Goal: Find specific page/section: Find specific page/section

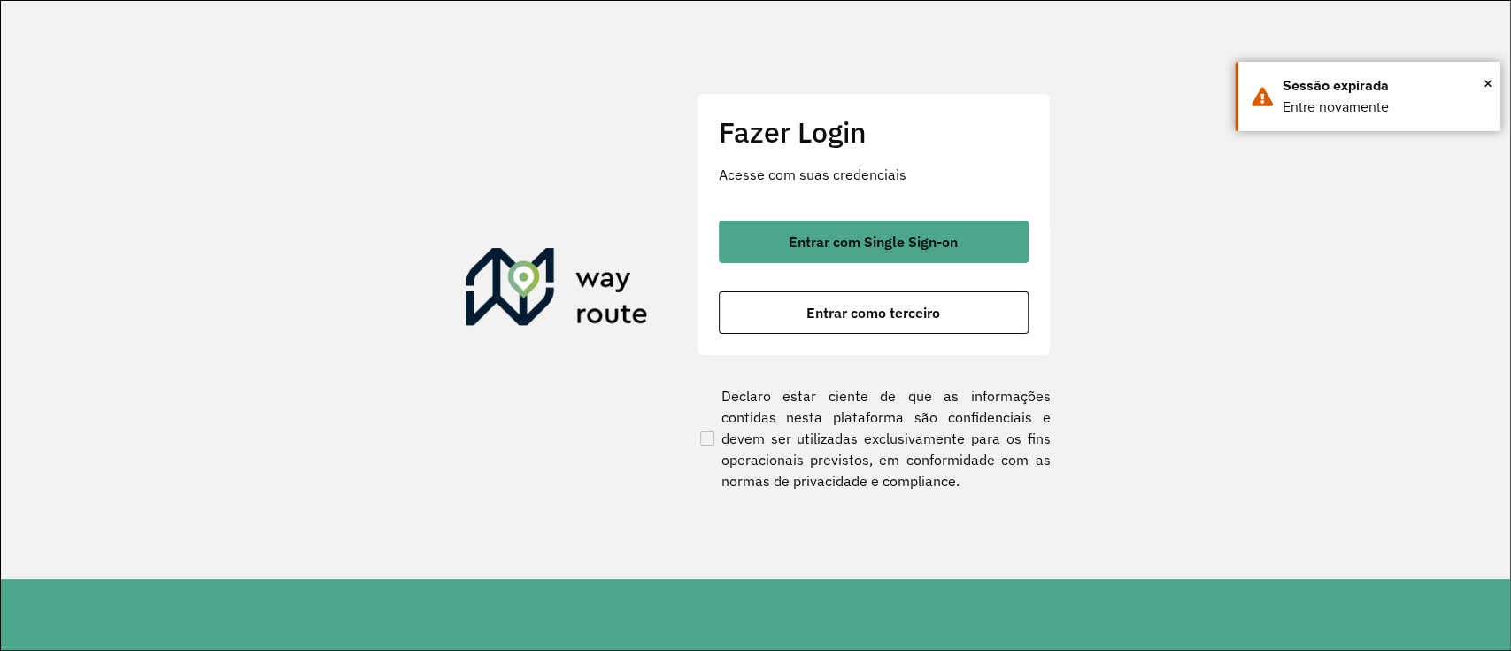
click at [826, 240] on span "Entrar com Single Sign-on" at bounding box center [873, 242] width 169 height 14
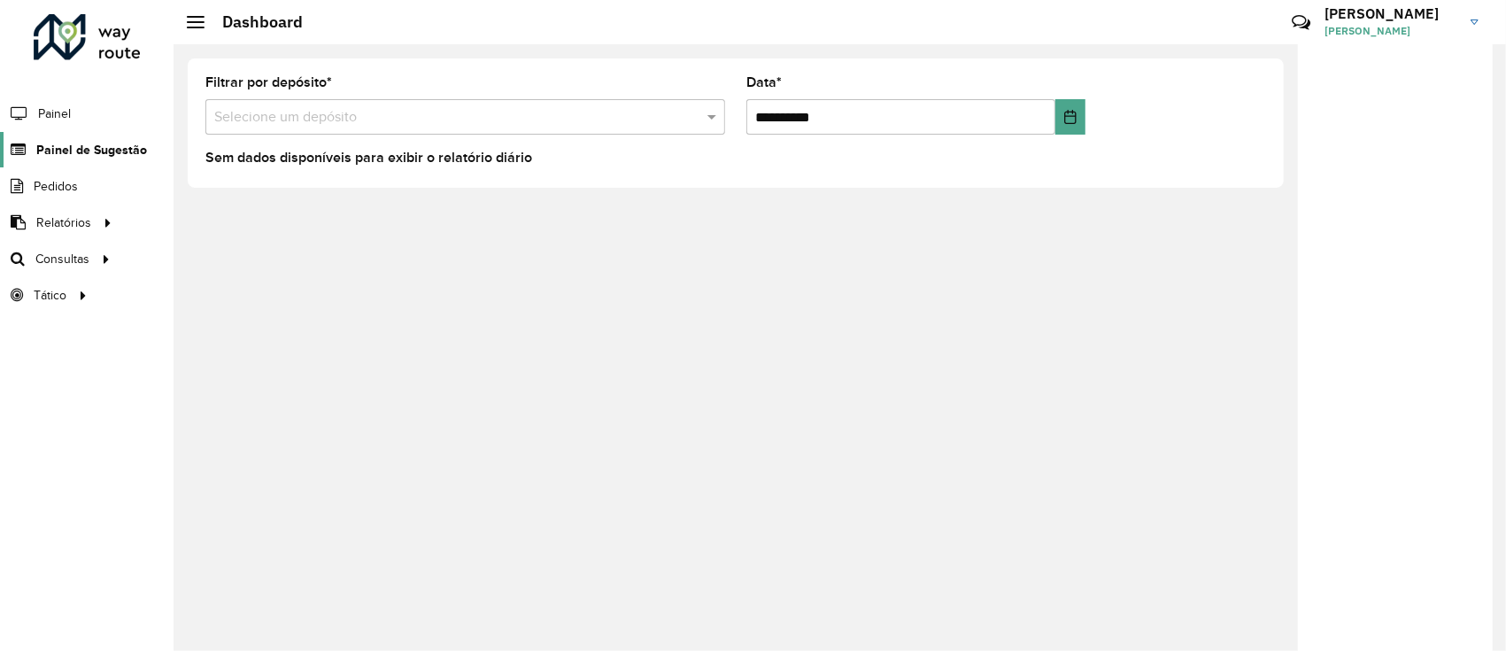
click at [90, 143] on span "Painel de Sugestão" at bounding box center [91, 150] width 111 height 19
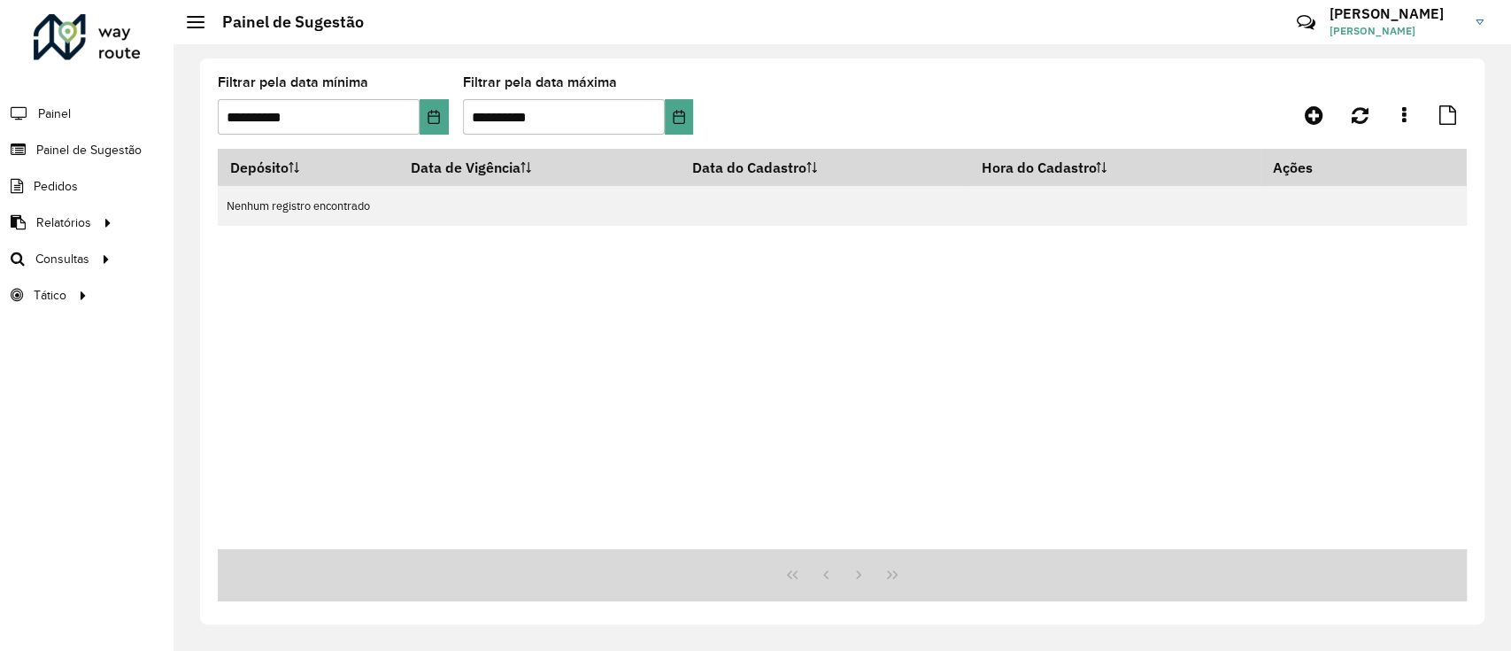
click at [89, 256] on span "Consultas" at bounding box center [62, 259] width 54 height 19
click at [233, 287] on span "Setores" at bounding box center [222, 295] width 43 height 19
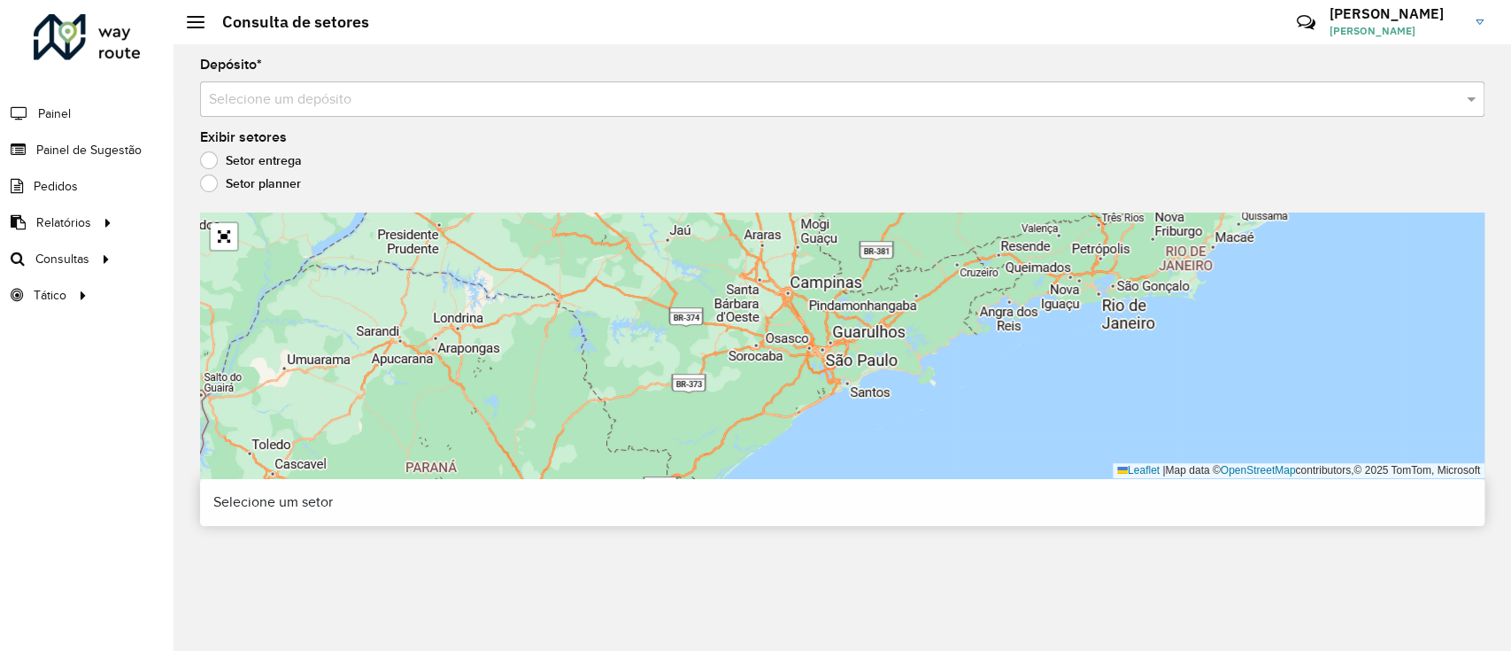
click at [471, 96] on input "text" at bounding box center [825, 99] width 1232 height 21
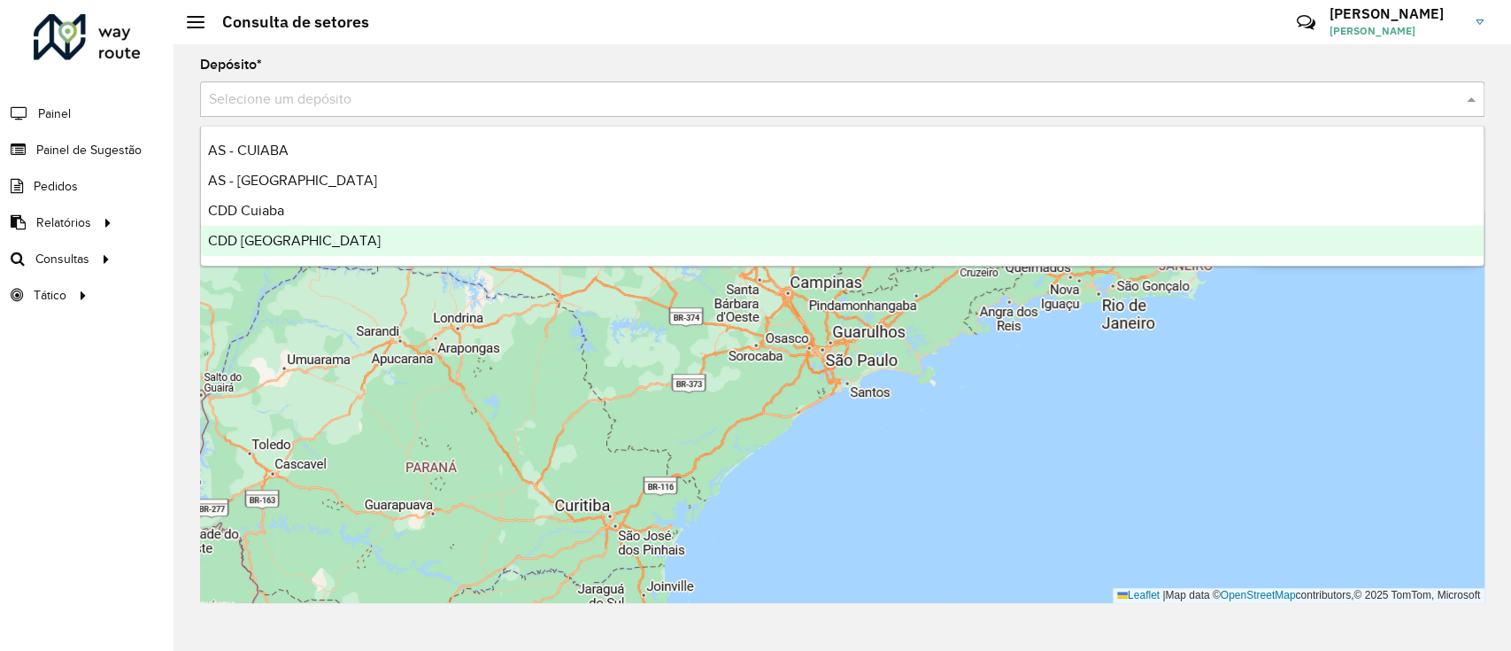
click at [283, 227] on div "CDD [GEOGRAPHIC_DATA]" at bounding box center [842, 241] width 1283 height 30
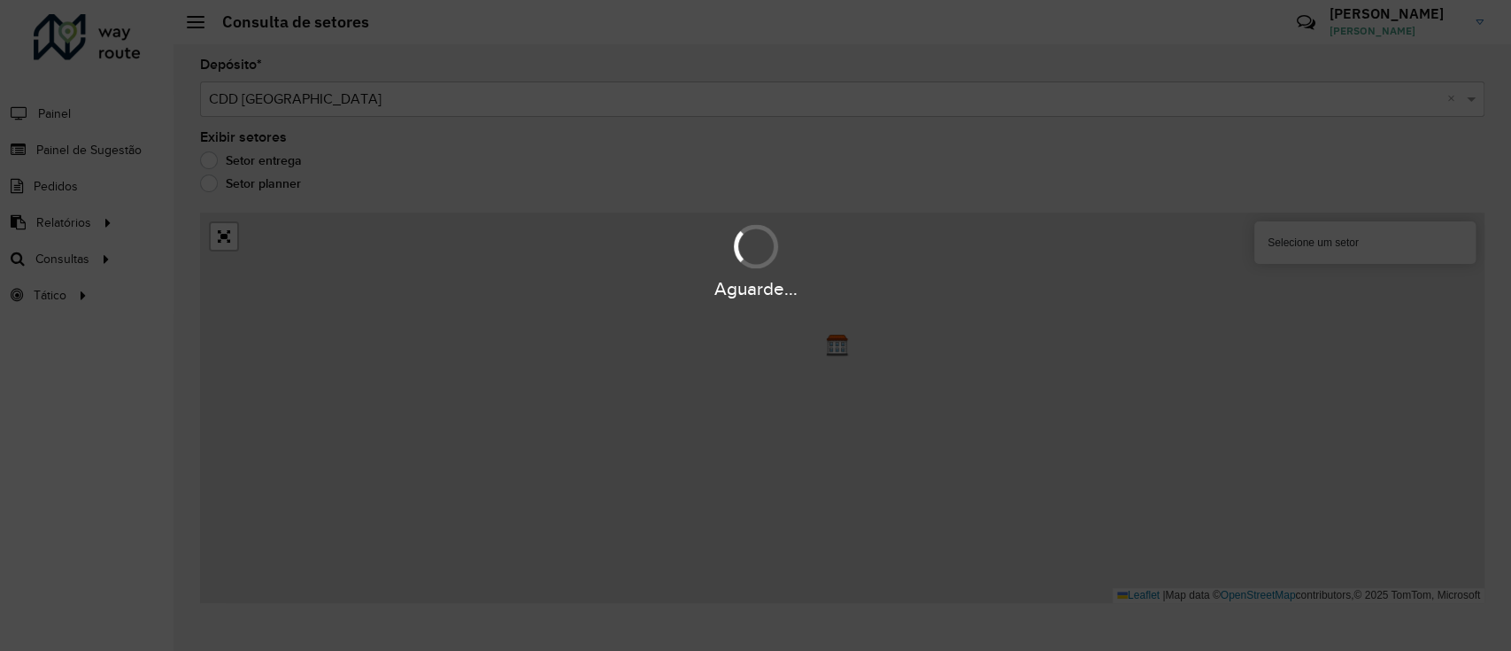
click at [283, 227] on div "Aguarde..." at bounding box center [755, 260] width 1511 height 84
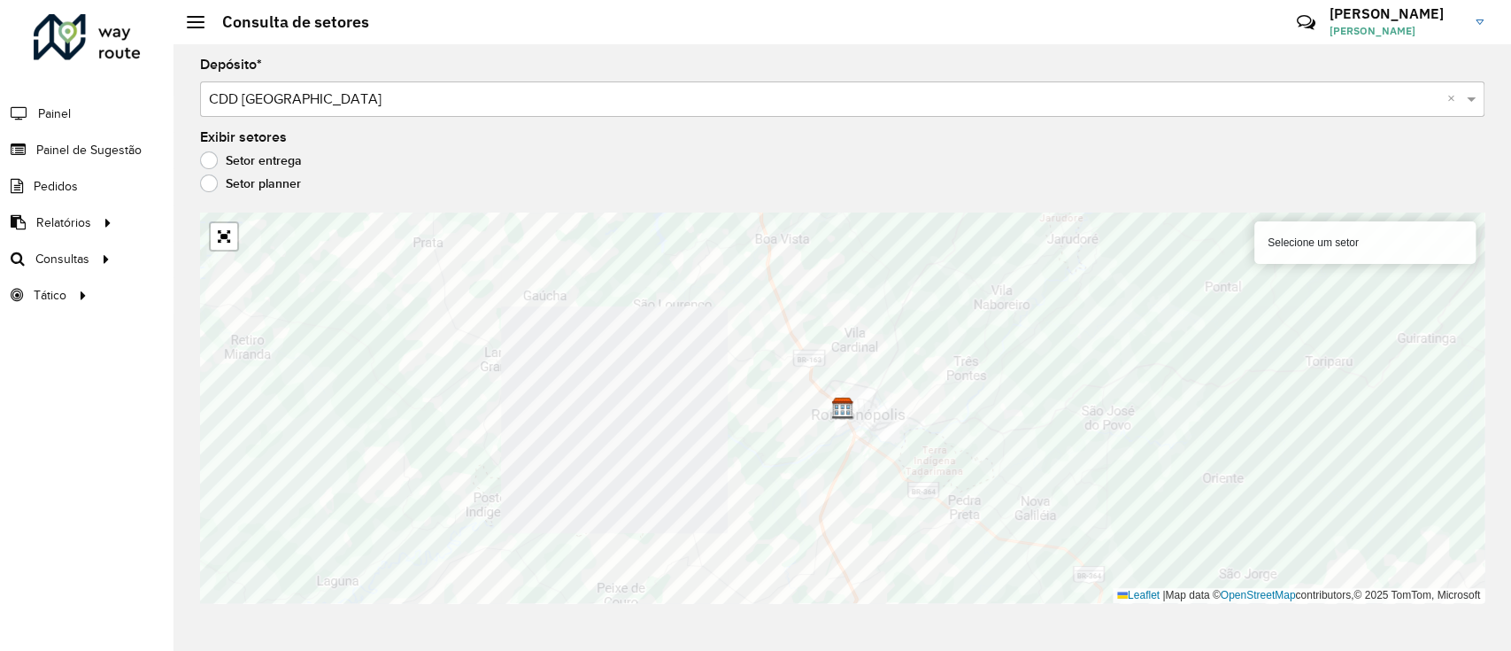
click at [440, 100] on input "text" at bounding box center [825, 99] width 1232 height 21
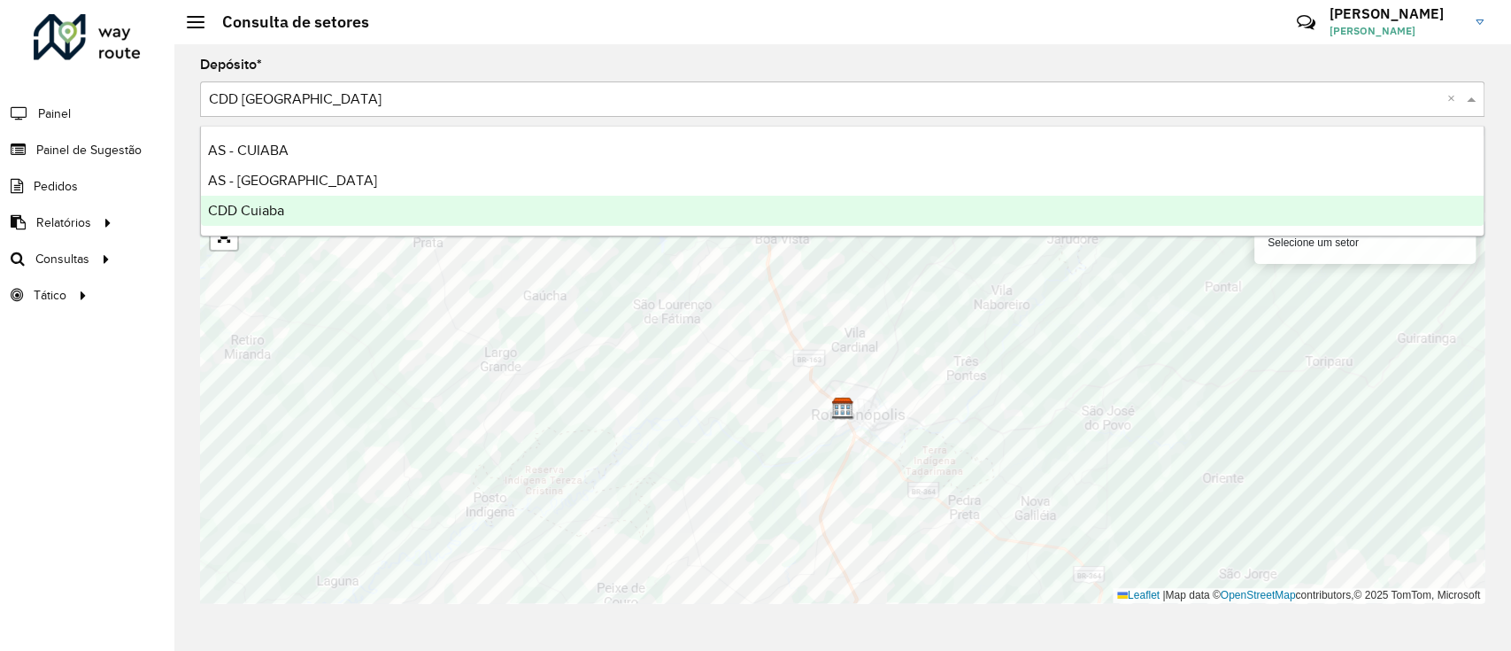
click at [330, 208] on div "CDD Cuiaba" at bounding box center [842, 211] width 1283 height 30
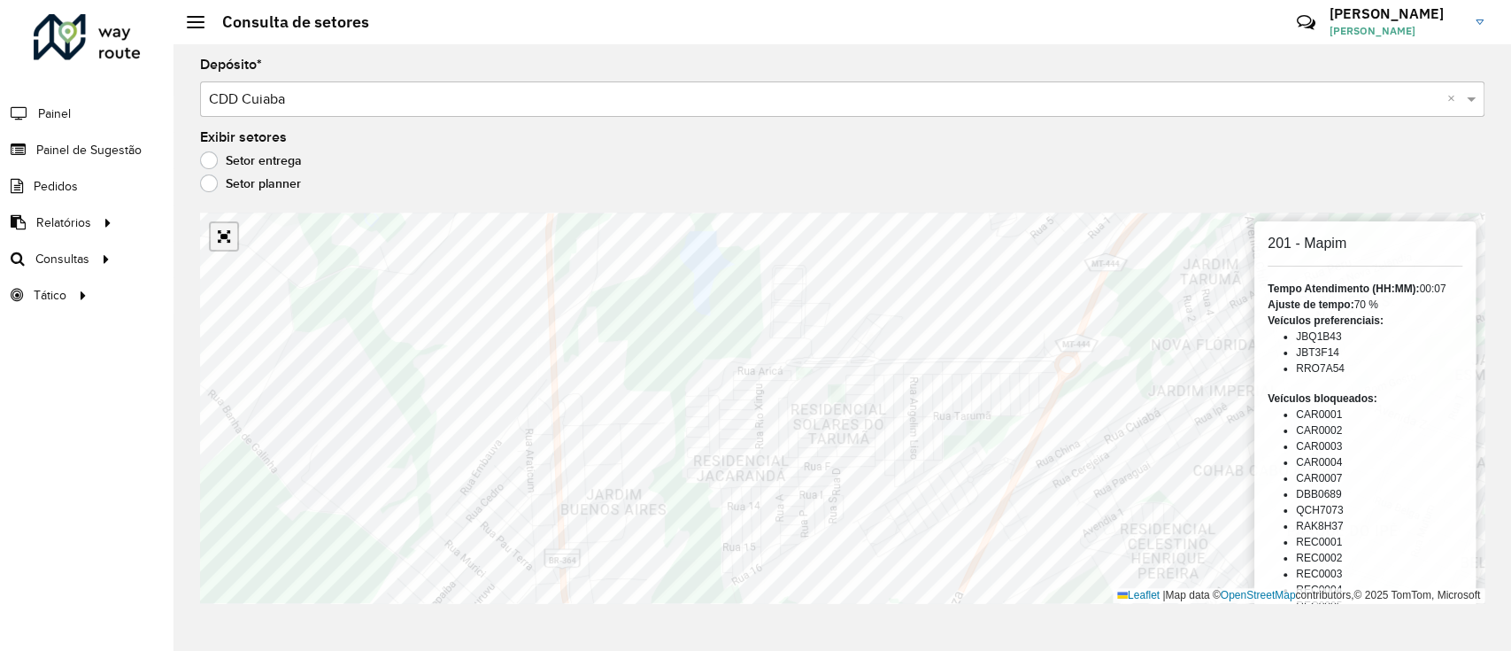
click at [228, 238] on link "Abrir mapa em tela cheia" at bounding box center [224, 236] width 27 height 27
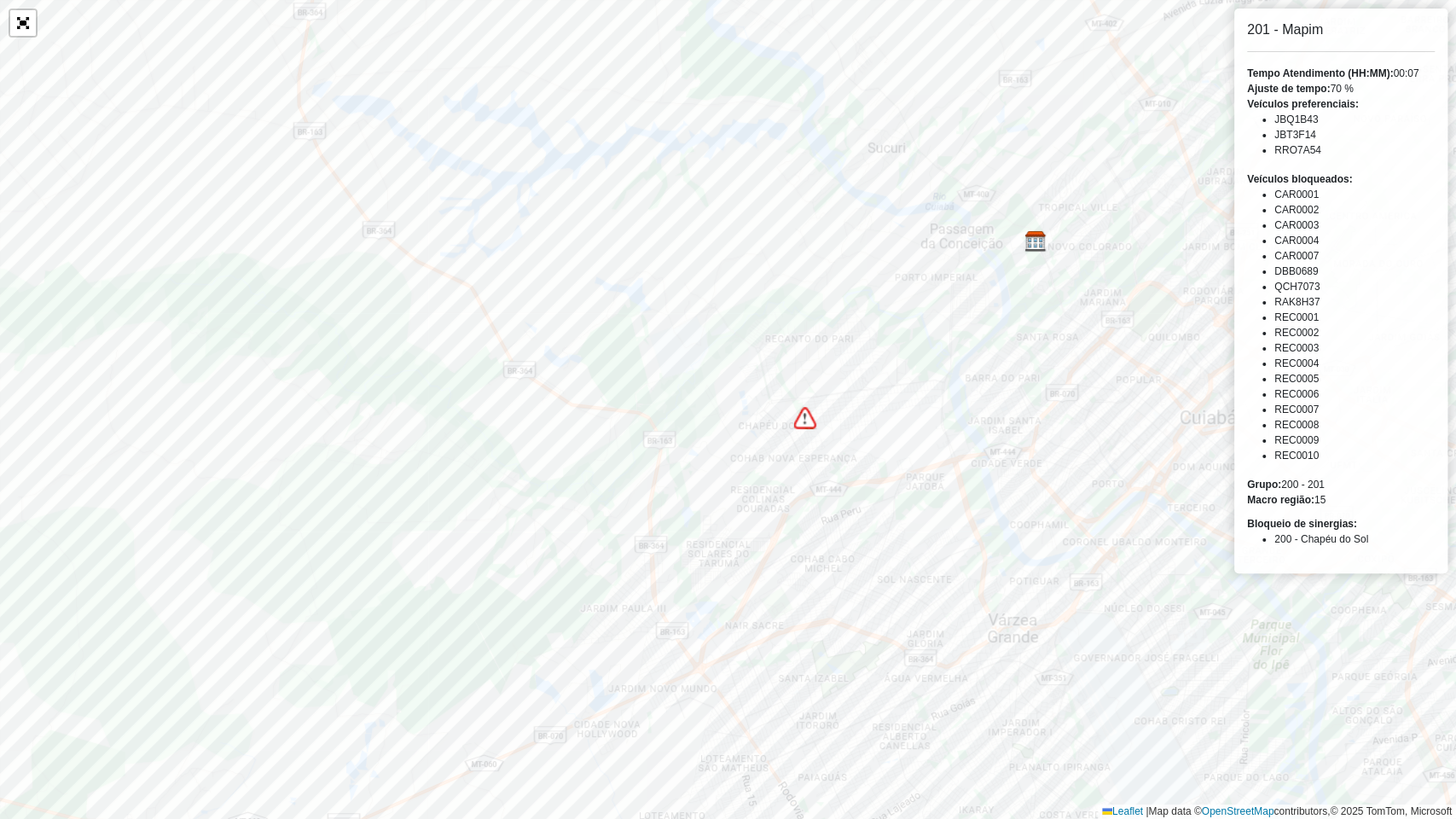
drag, startPoint x: 1275, startPoint y: 132, endPoint x: 1324, endPoint y: 140, distance: 49.6
click at [1324, 140] on ul "JBQ1B43 JBT3F14 RRO7A54" at bounding box center [1340, 135] width 188 height 46
drag, startPoint x: 1318, startPoint y: 146, endPoint x: 1272, endPoint y: 111, distance: 57.8
click at [1272, 111] on div "Veículos preferenciais: JBQ1B43 JBT3F14 RRO7A54" at bounding box center [1340, 127] width 188 height 62
click at [1273, 117] on ul "JBQ1B43 JBT3F14 RRO7A54" at bounding box center [1340, 135] width 188 height 46
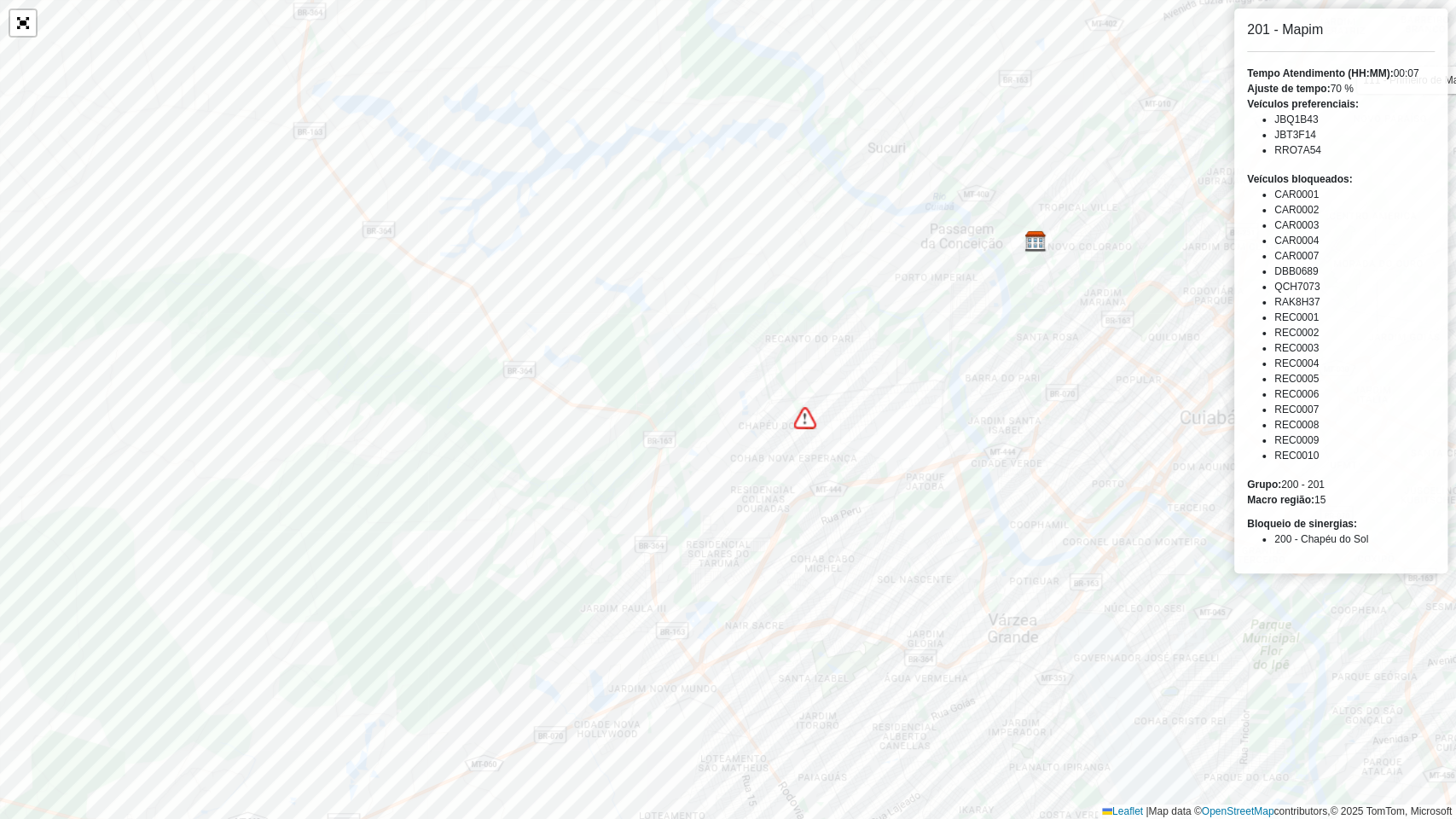
click at [1317, 120] on li "JBQ1B43" at bounding box center [1355, 119] width 160 height 15
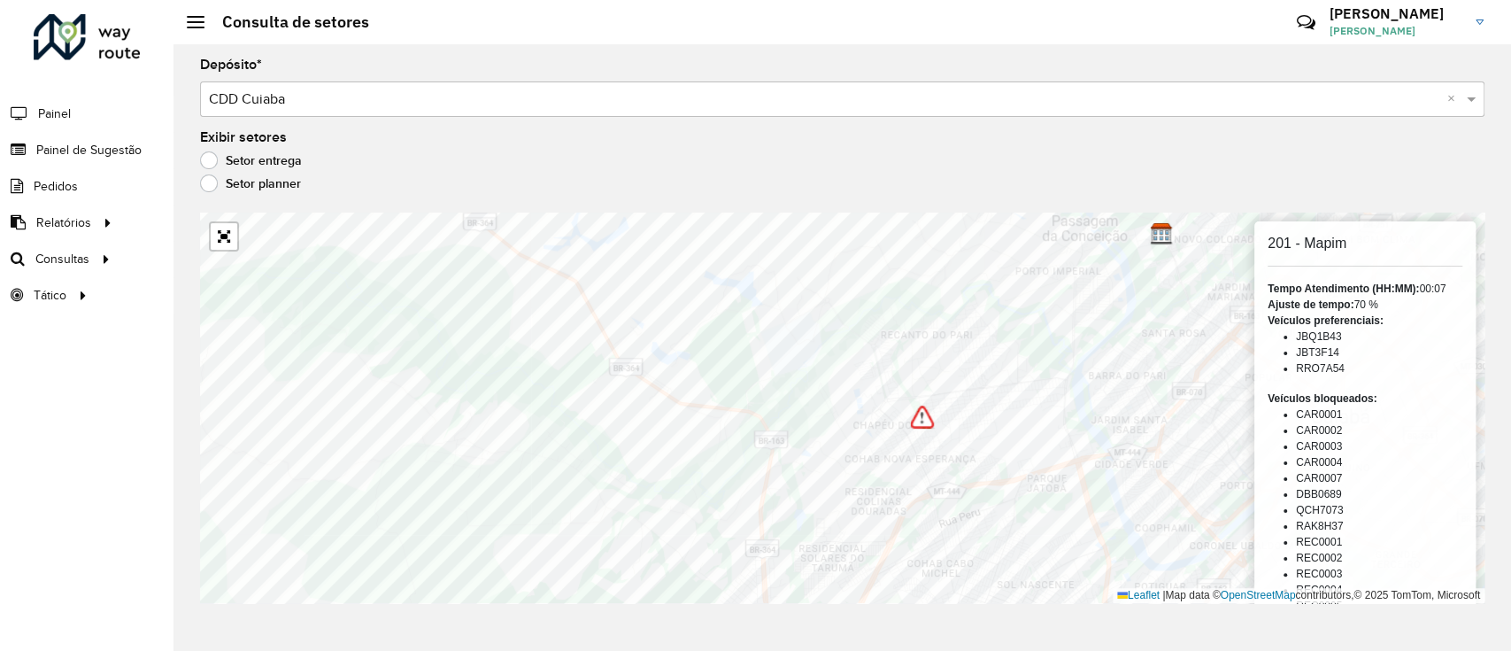
click at [1305, 354] on li "JBT3F14" at bounding box center [1379, 352] width 166 height 16
copy li "JBT3F14"
click at [1305, 354] on li "JBT3F14" at bounding box center [1379, 352] width 166 height 16
